Goal: Task Accomplishment & Management: Manage account settings

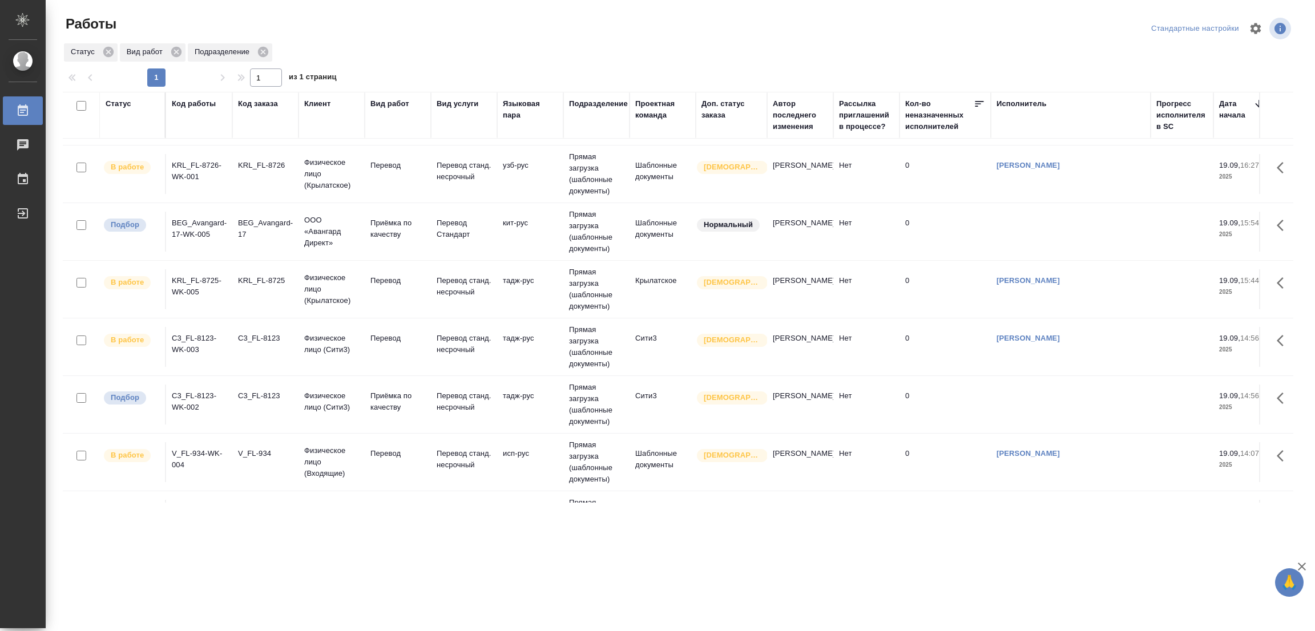
scroll to position [41, 0]
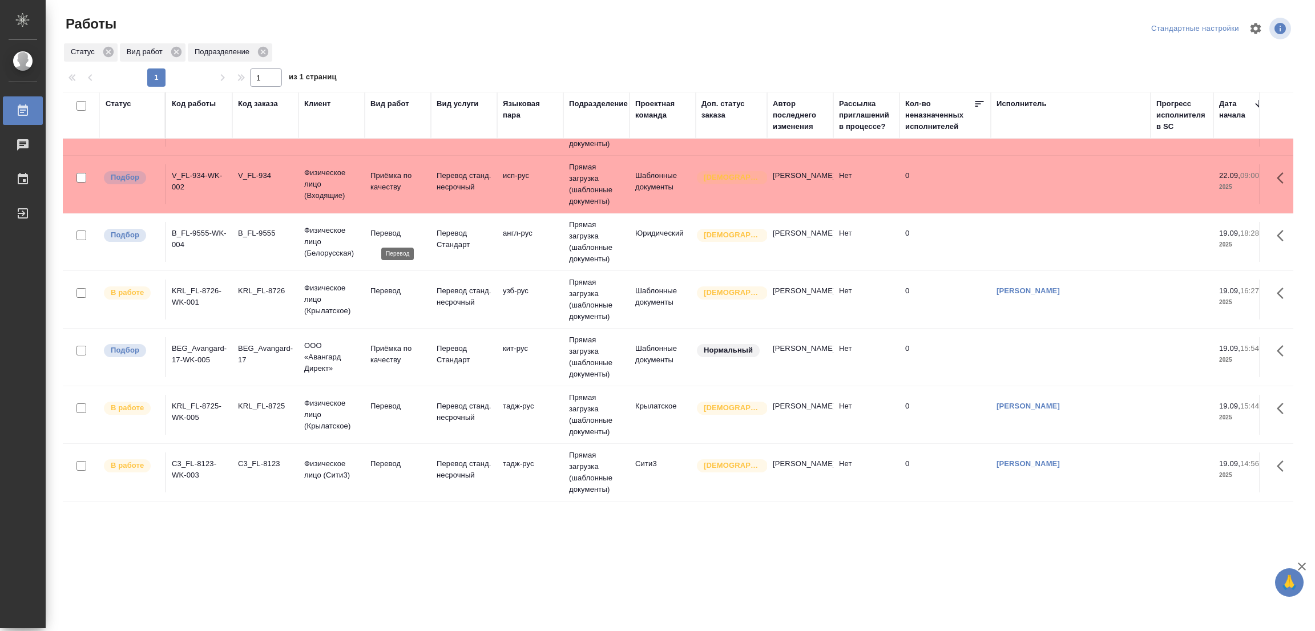
click at [386, 229] on p "Перевод" at bounding box center [397, 233] width 55 height 11
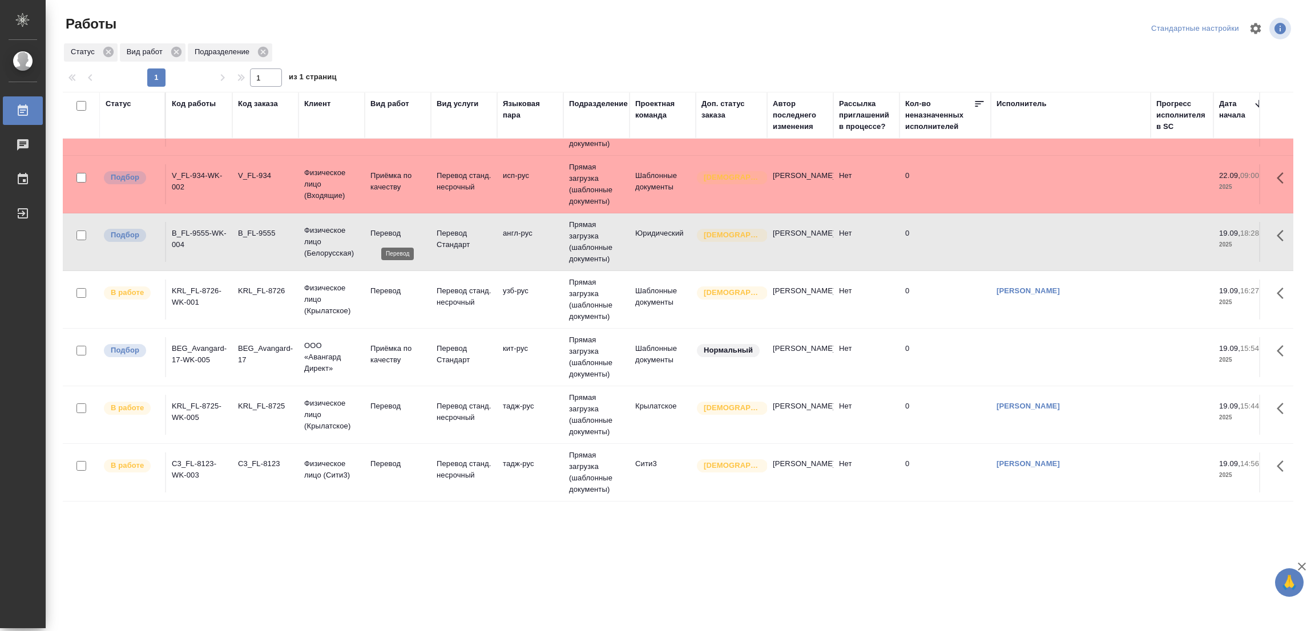
click at [386, 229] on p "Перевод" at bounding box center [397, 233] width 55 height 11
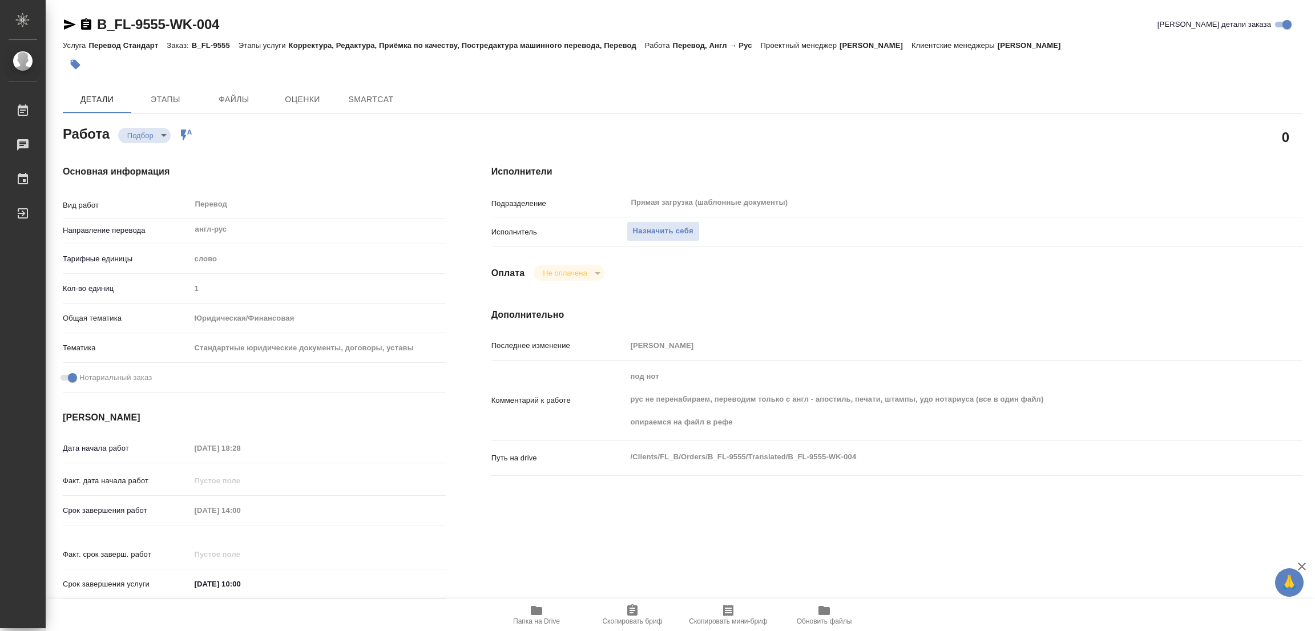
type textarea "x"
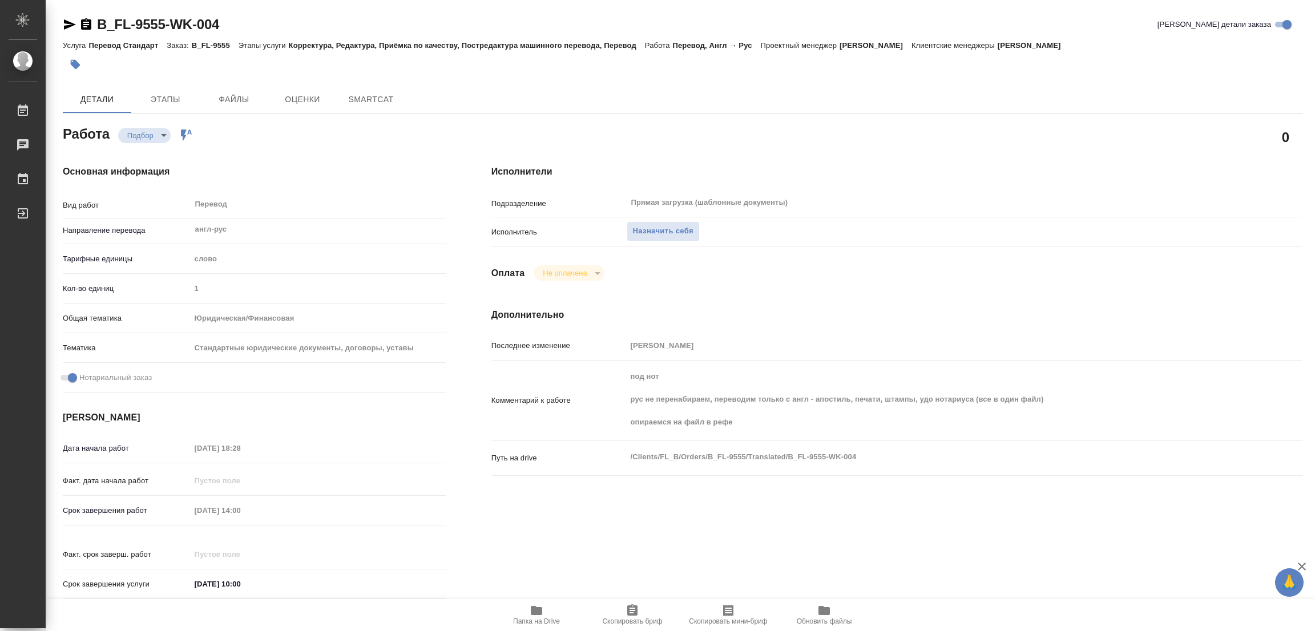
type textarea "x"
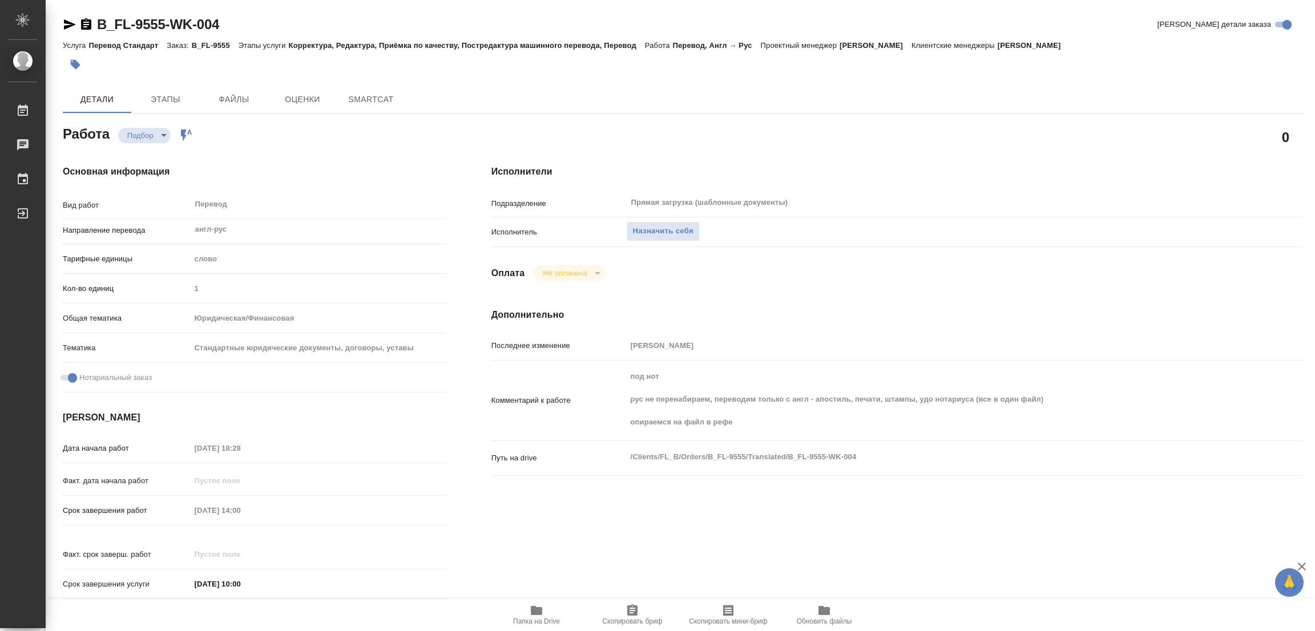
type textarea "x"
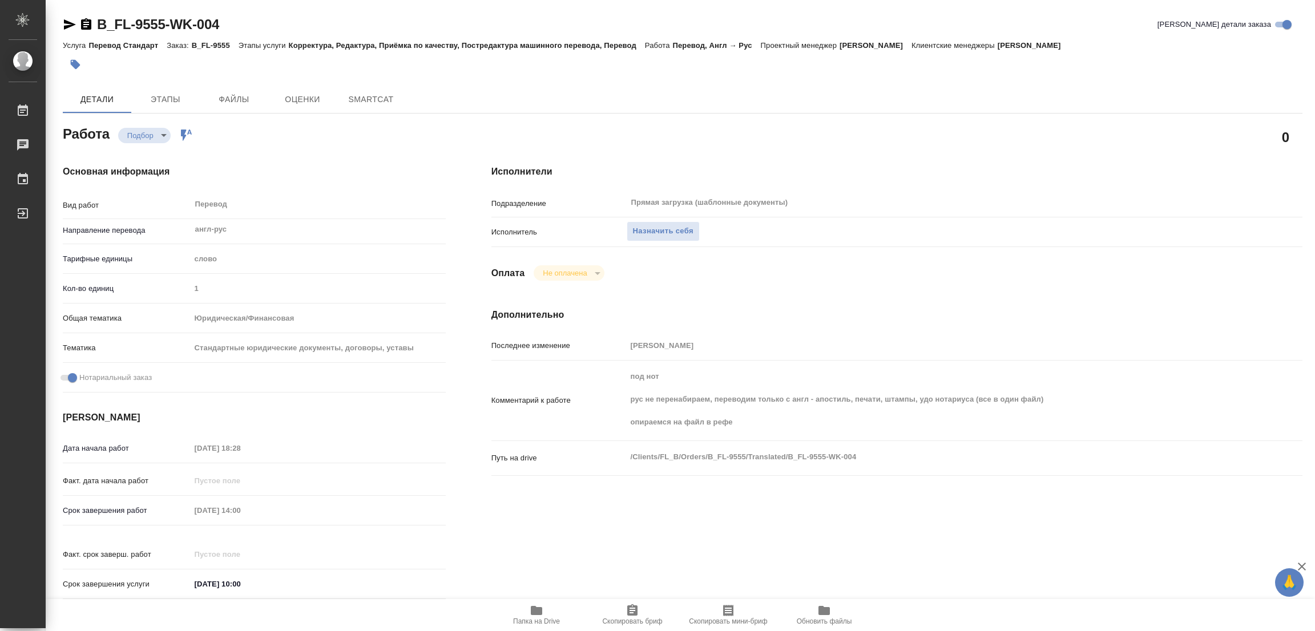
type textarea "x"
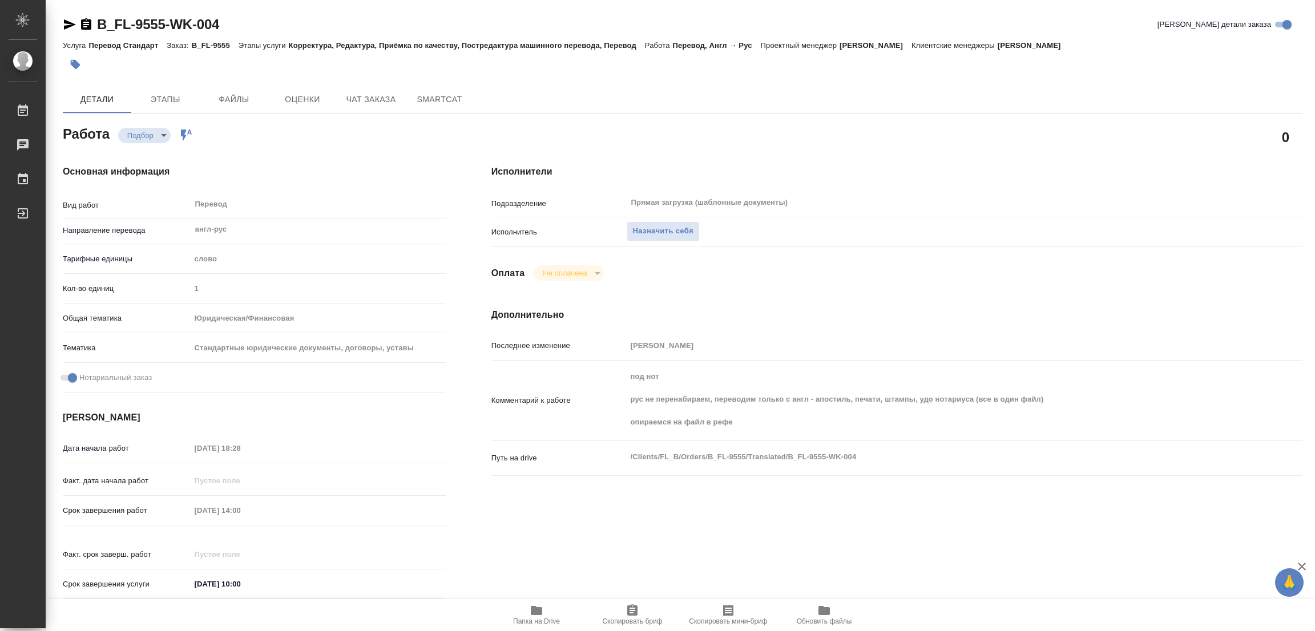
type textarea "x"
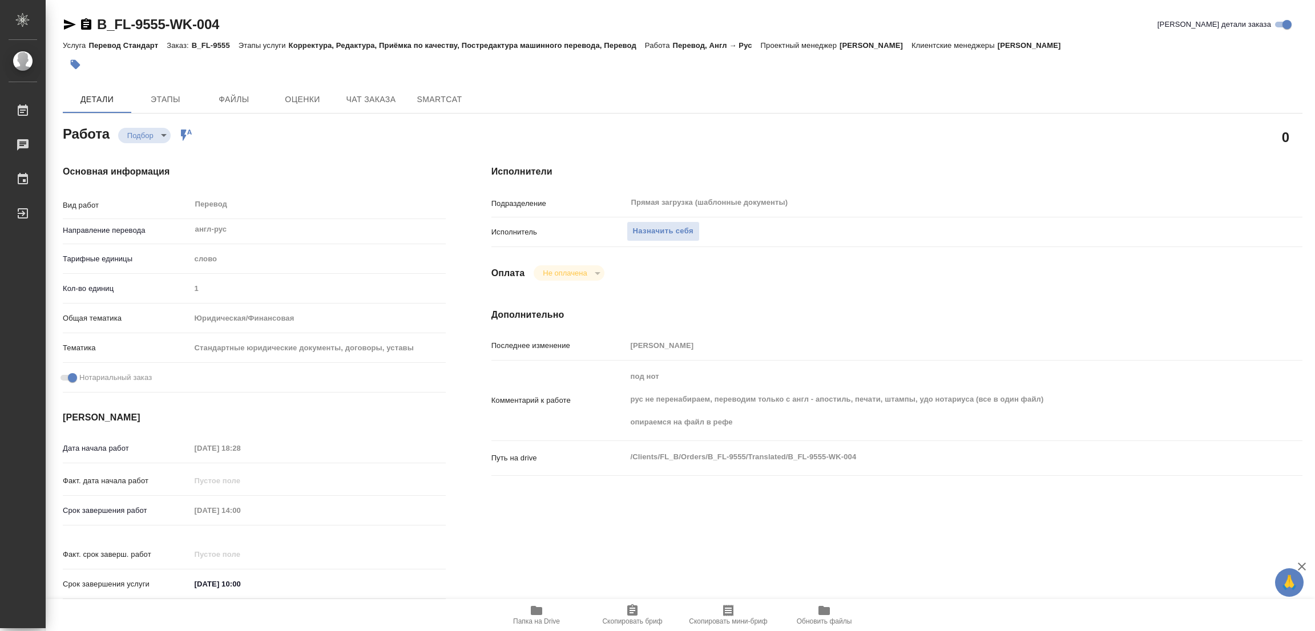
scroll to position [256, 0]
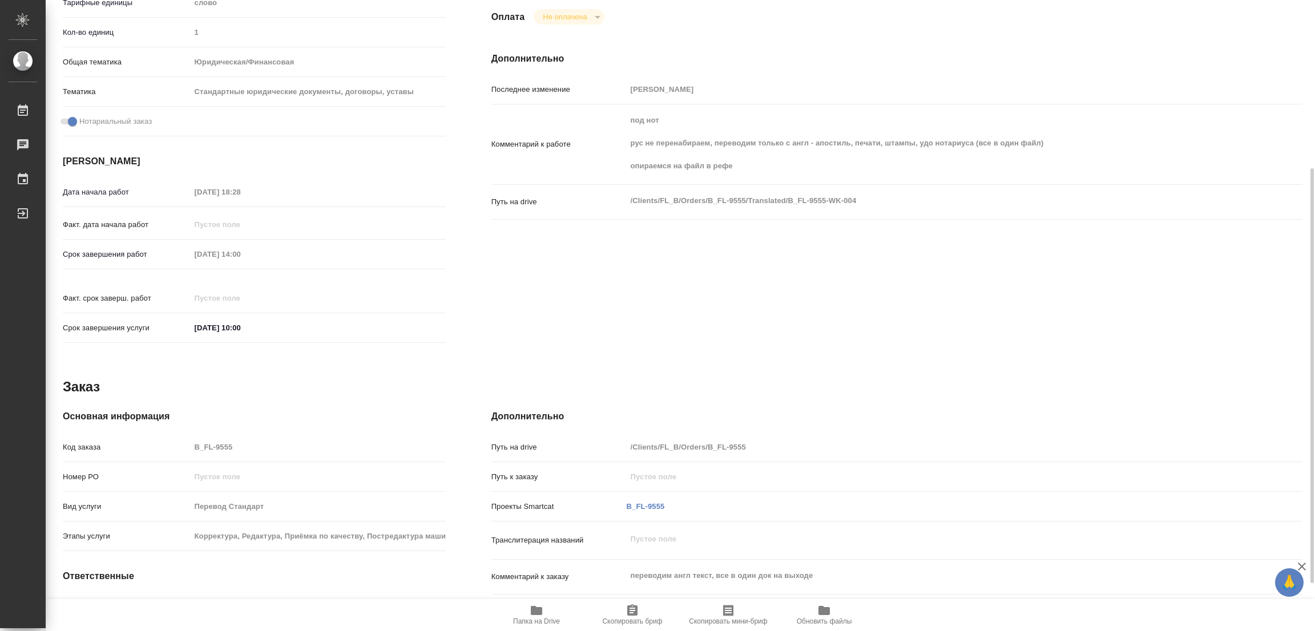
type textarea "x"
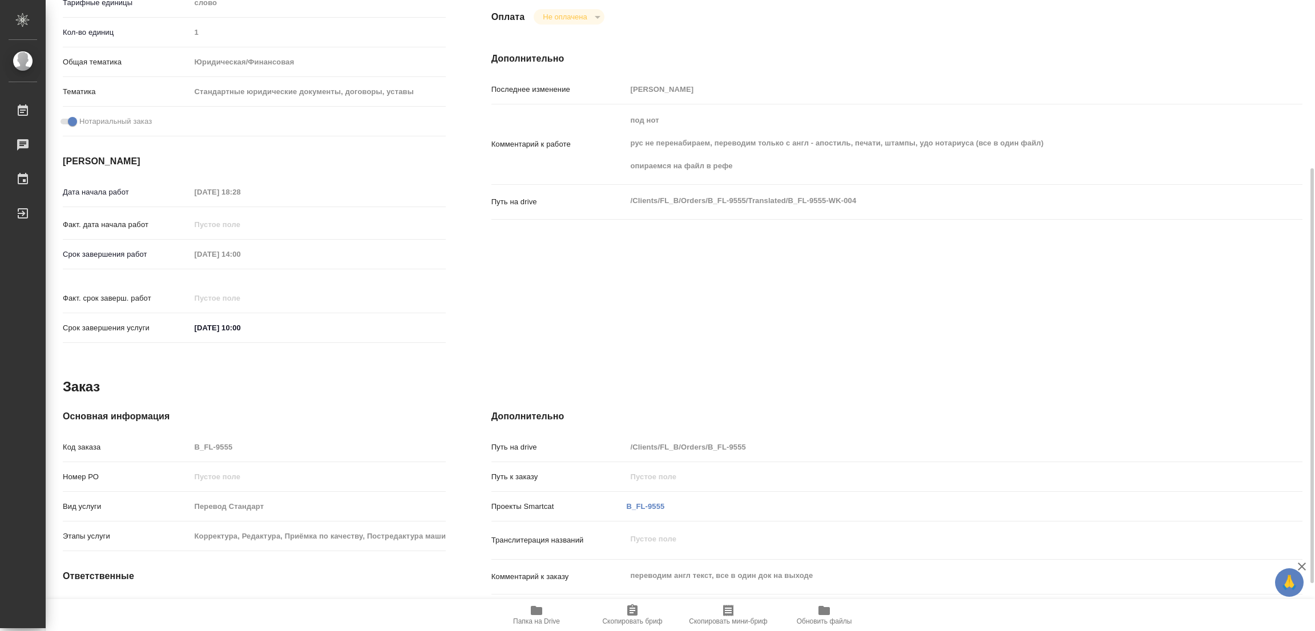
type textarea "x"
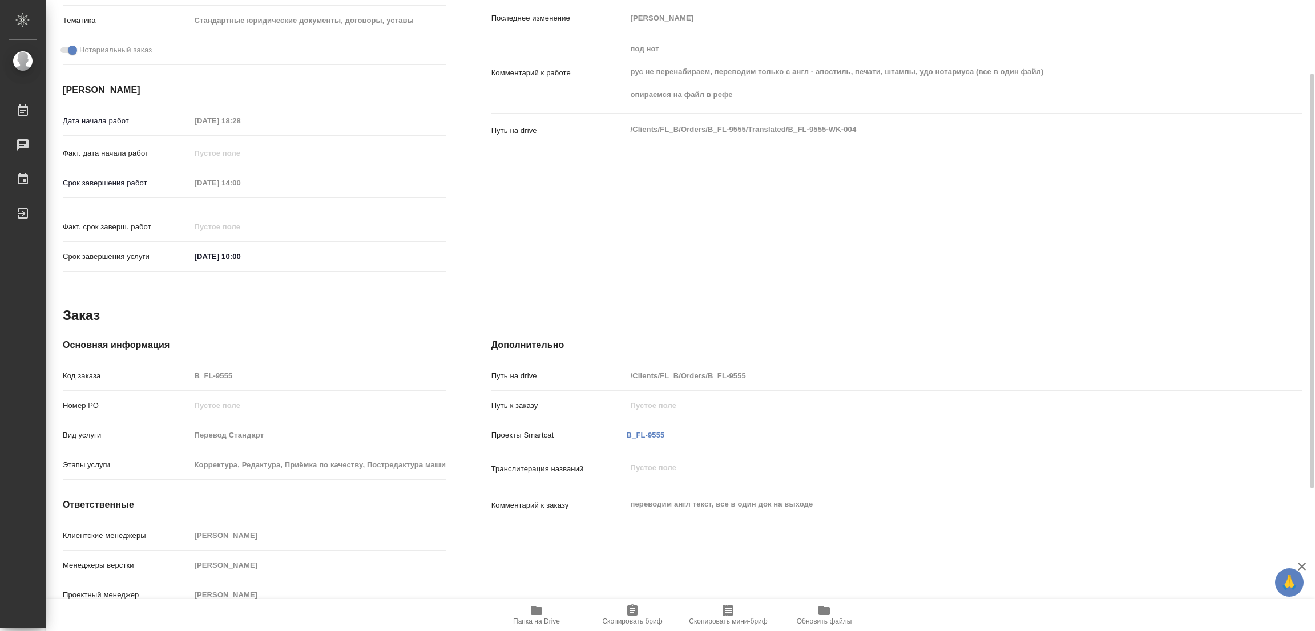
scroll to position [0, 0]
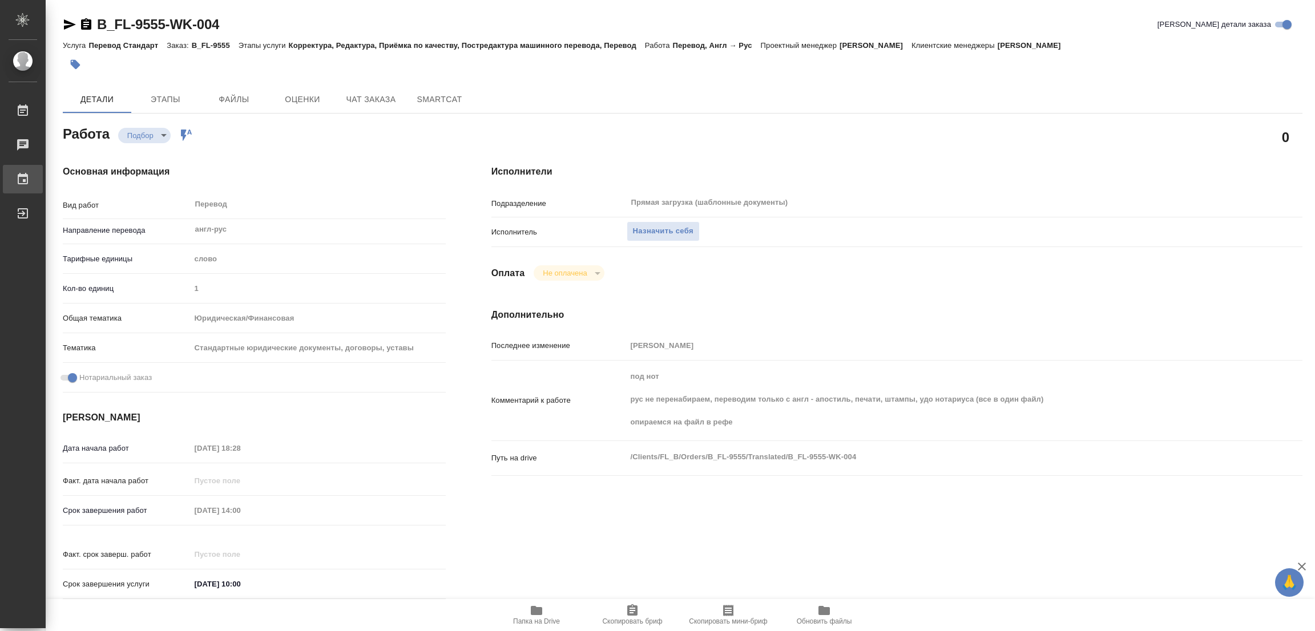
type textarea "x"
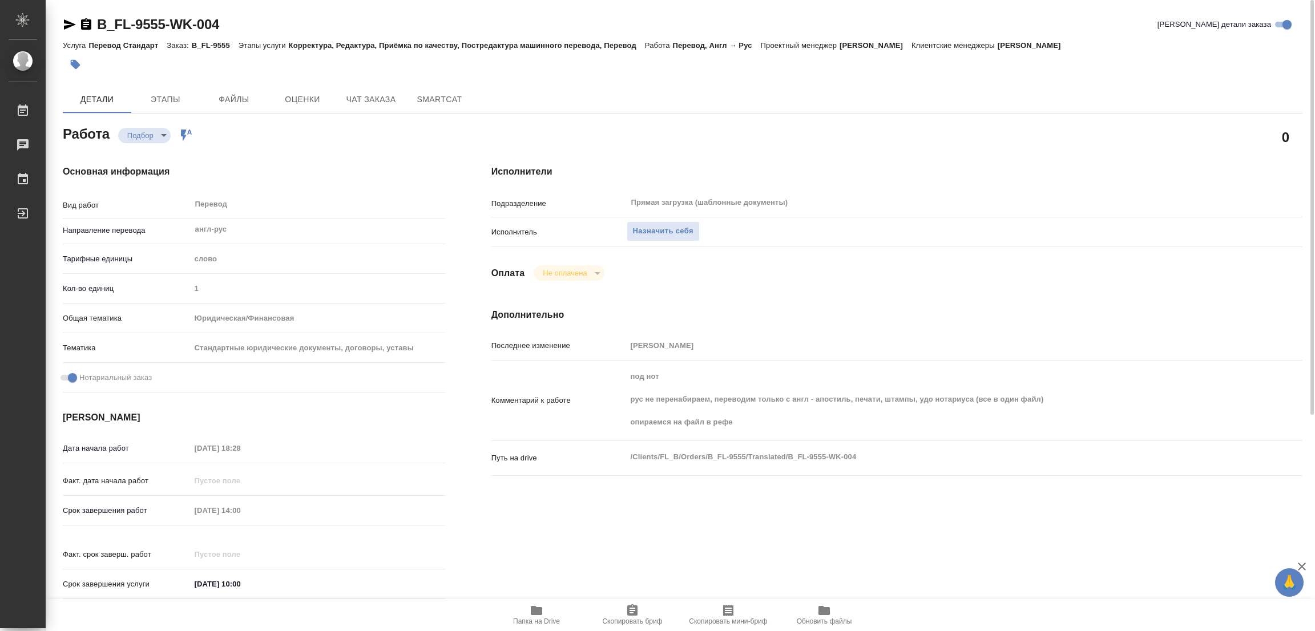
type textarea "x"
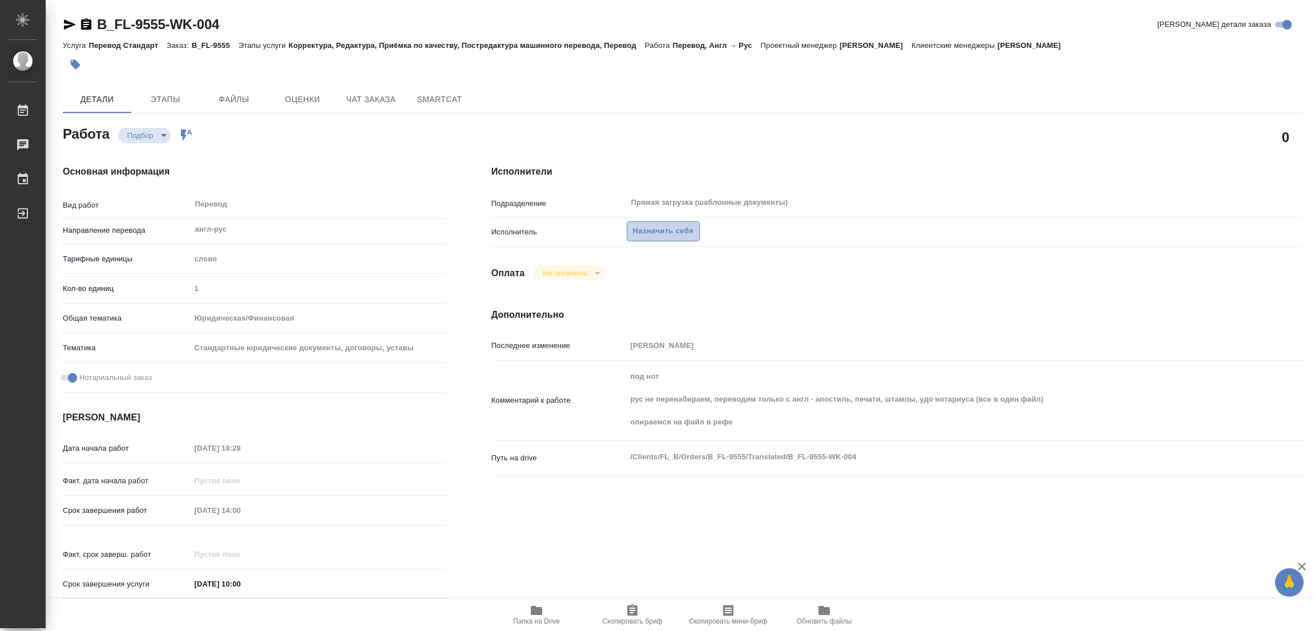
click at [654, 233] on span "Назначить себя" at bounding box center [663, 231] width 61 height 13
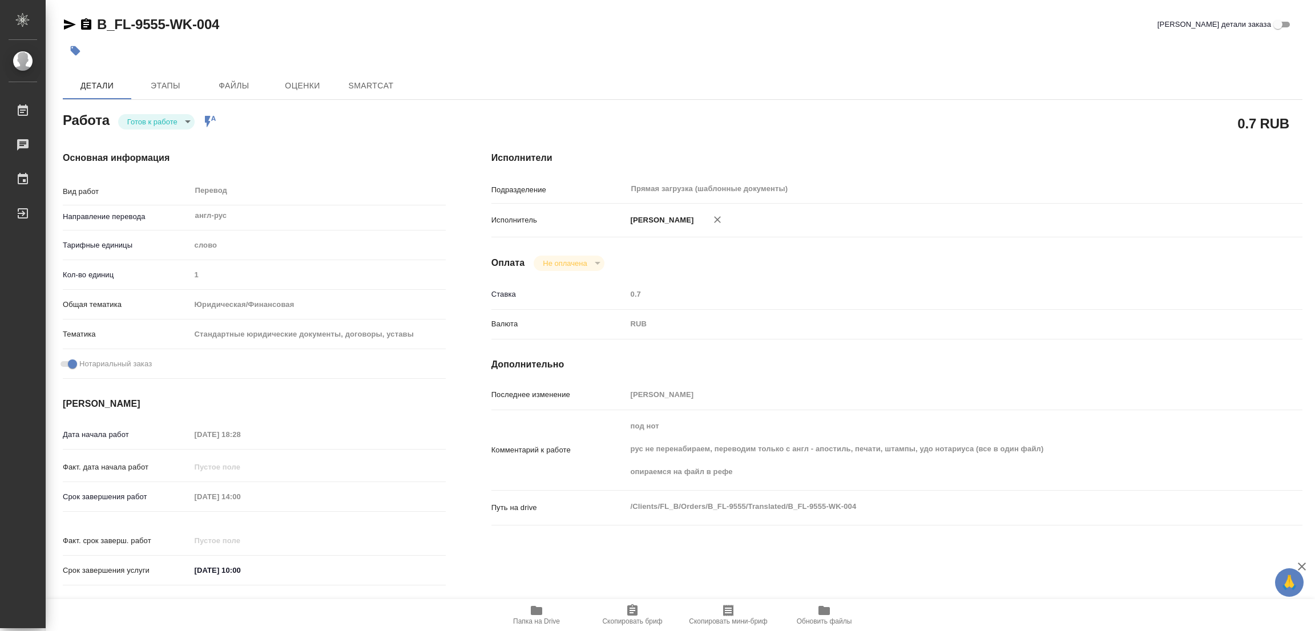
type textarea "x"
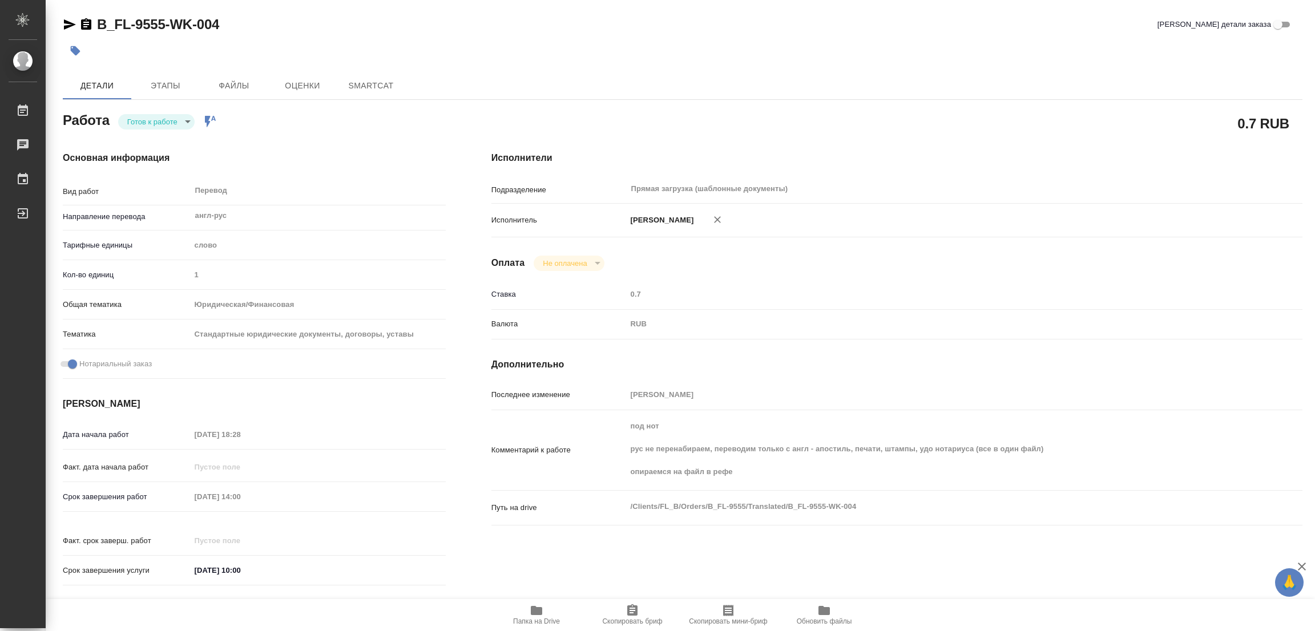
type textarea "x"
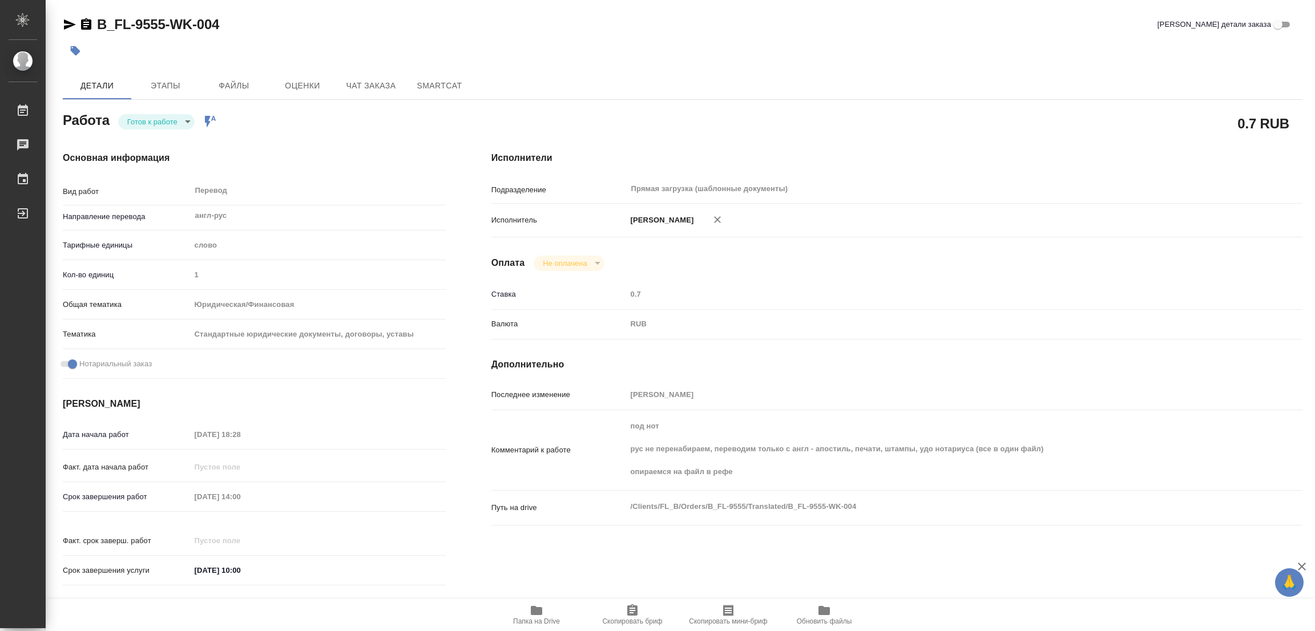
type textarea "x"
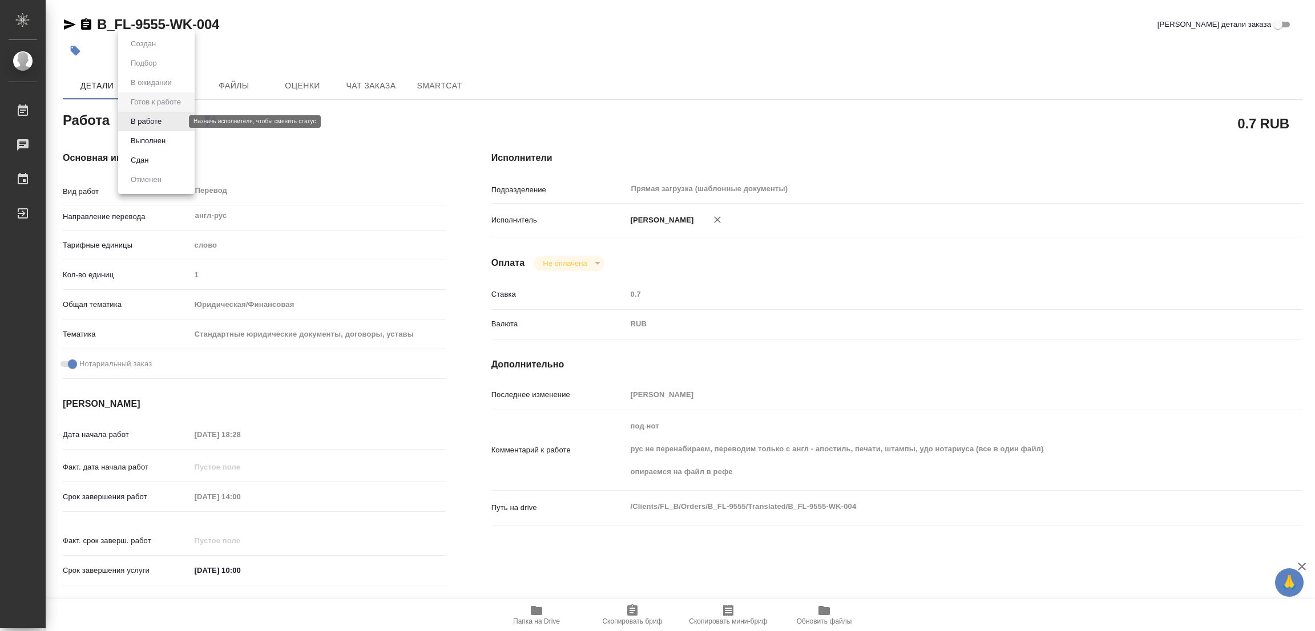
click at [154, 120] on body "🙏 .cls-1 fill:#fff; AWATERA Popova Galina Работы Чаты График Выйти B_FL-9555-WK…" at bounding box center [657, 315] width 1315 height 631
type textarea "x"
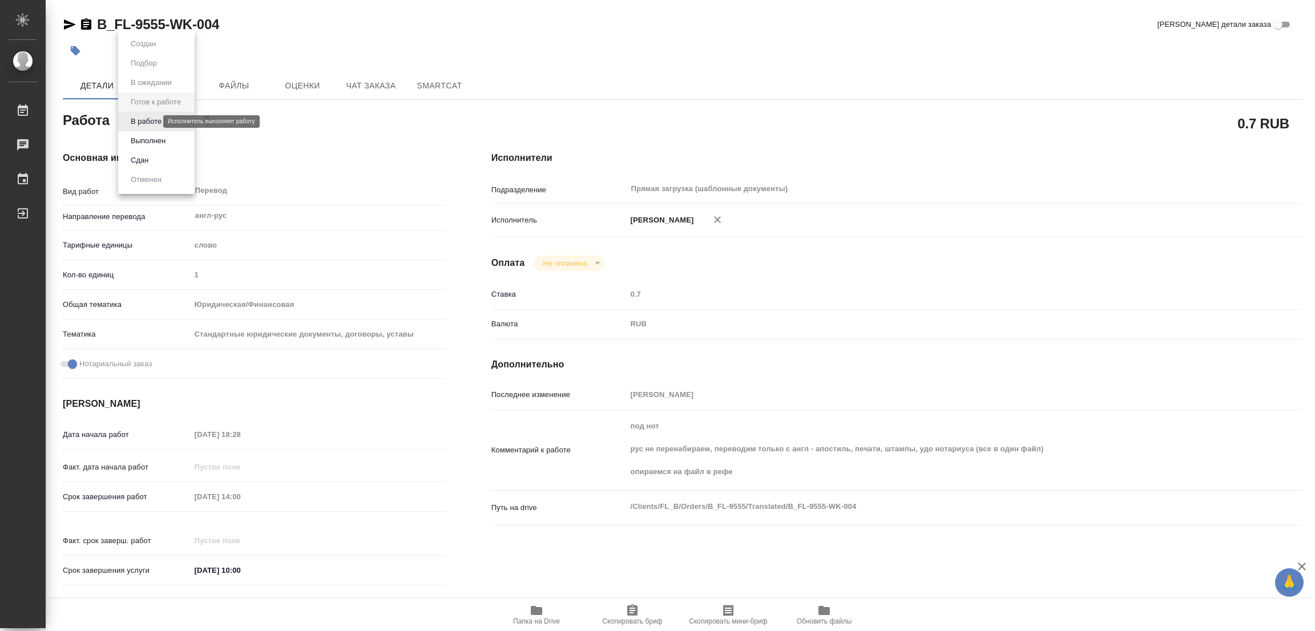
type textarea "x"
click at [154, 120] on button "В работе" at bounding box center [146, 121] width 38 height 13
type textarea "x"
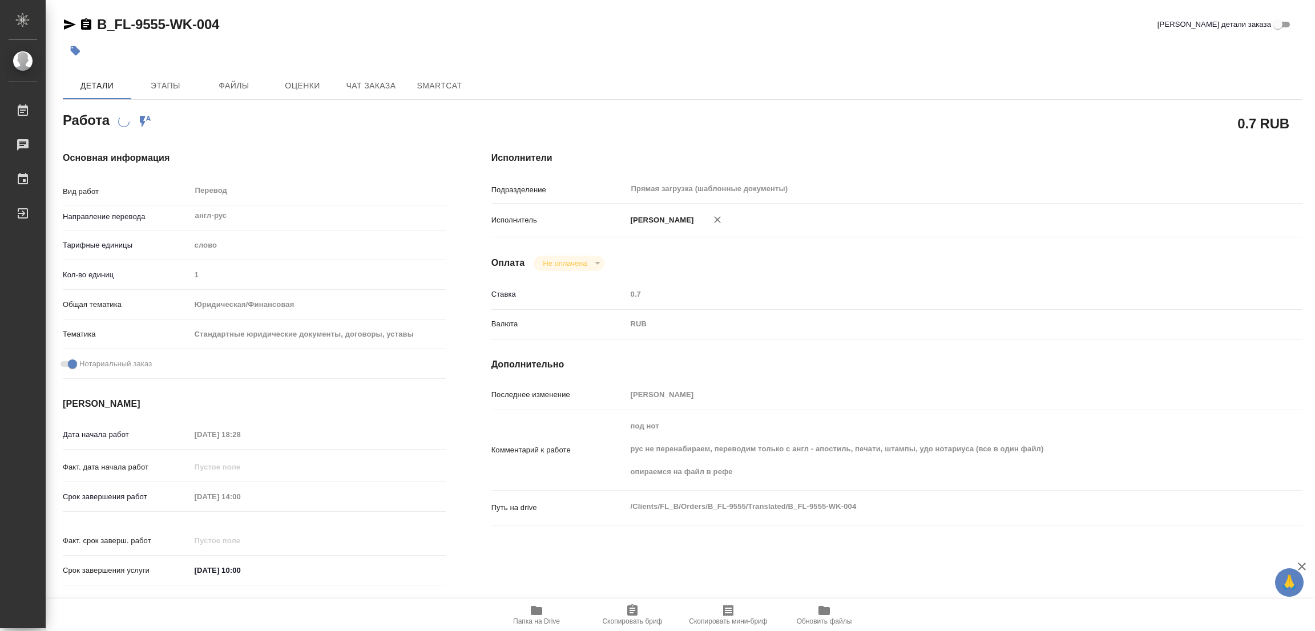
type textarea "x"
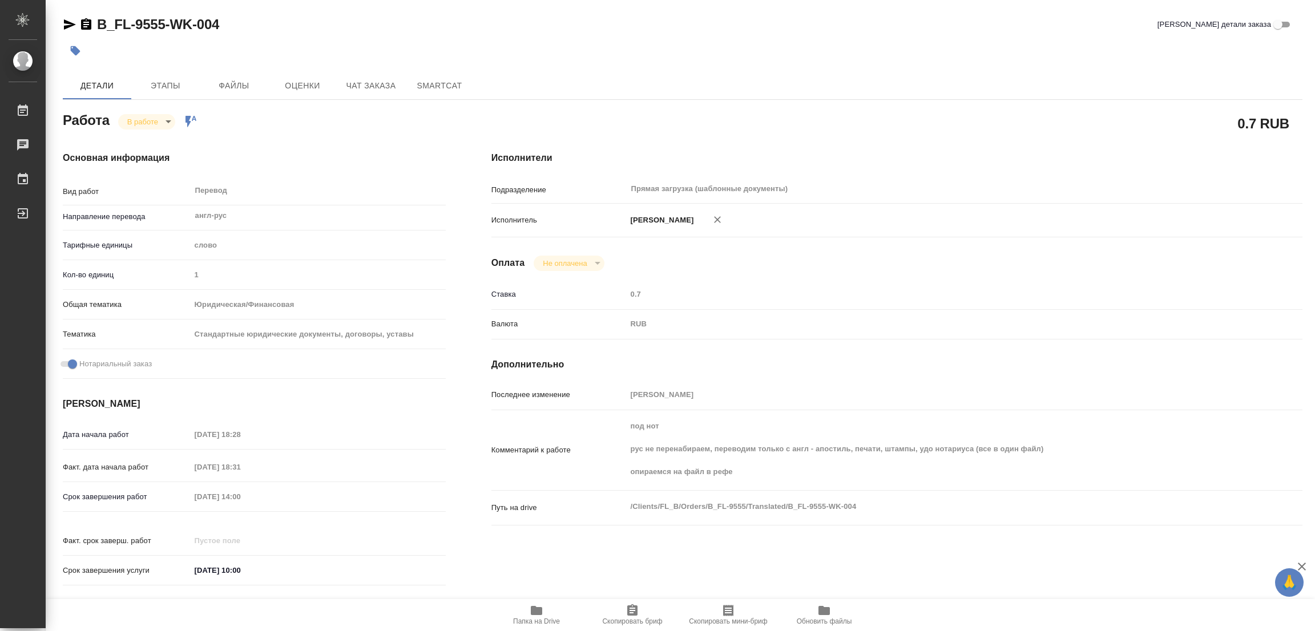
type textarea "x"
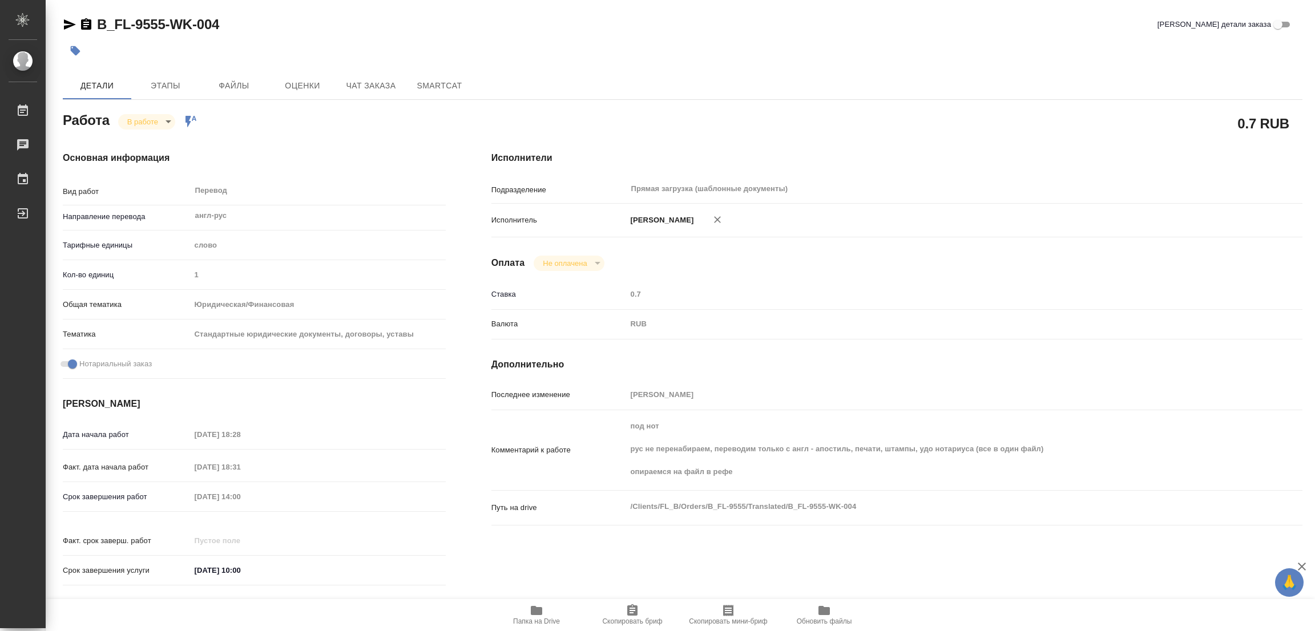
type textarea "x"
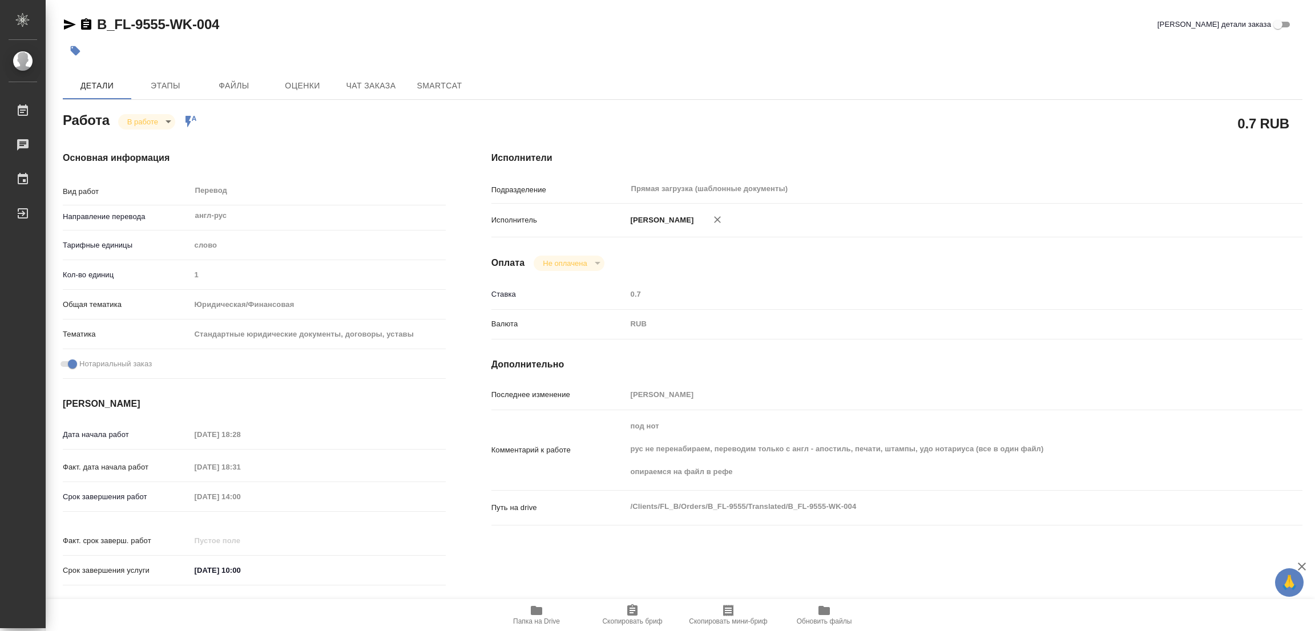
type textarea "x"
